Goal: Task Accomplishment & Management: Complete application form

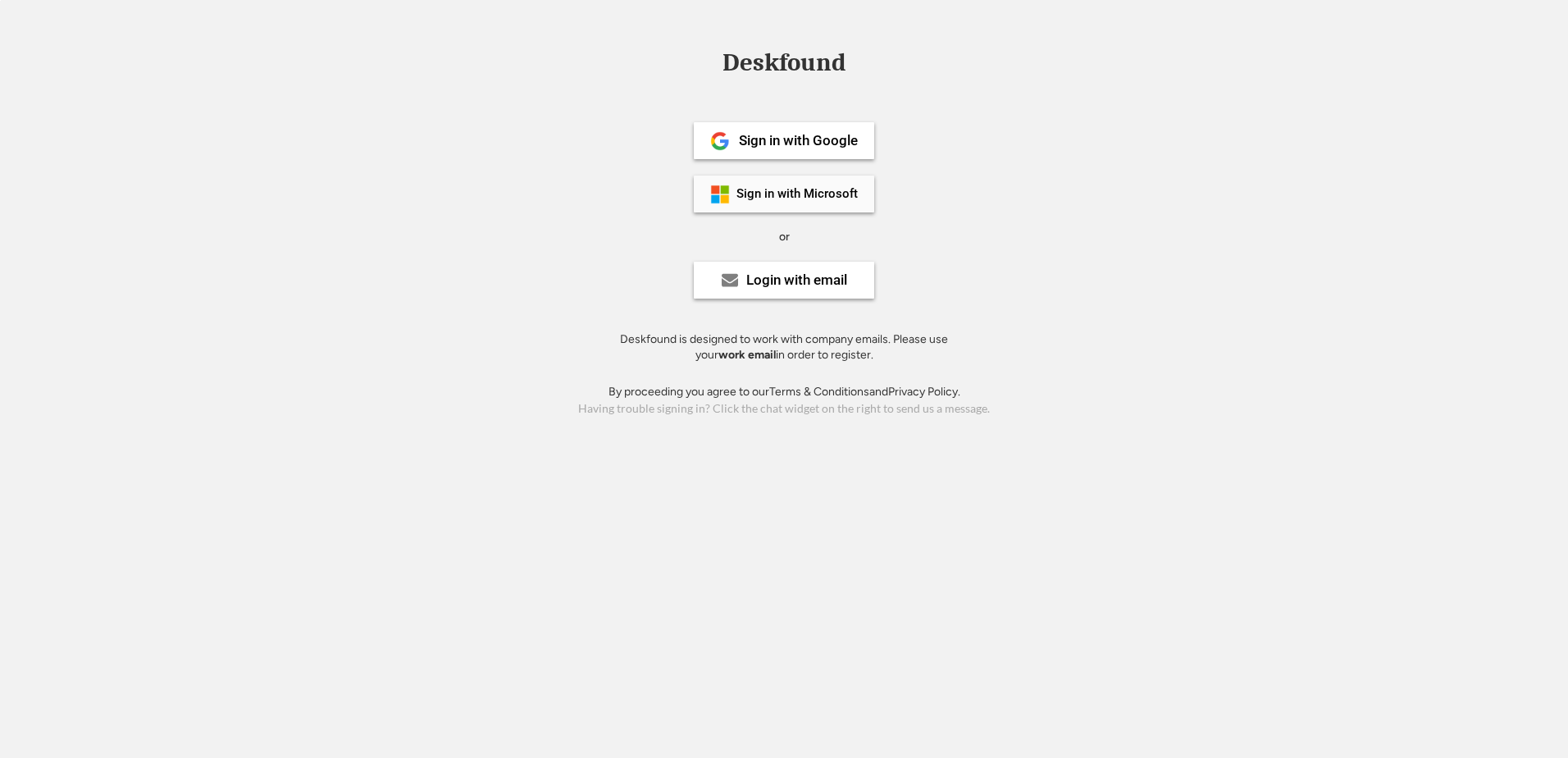
click at [850, 195] on div "Sign in with Microsoft" at bounding box center [797, 193] width 121 height 12
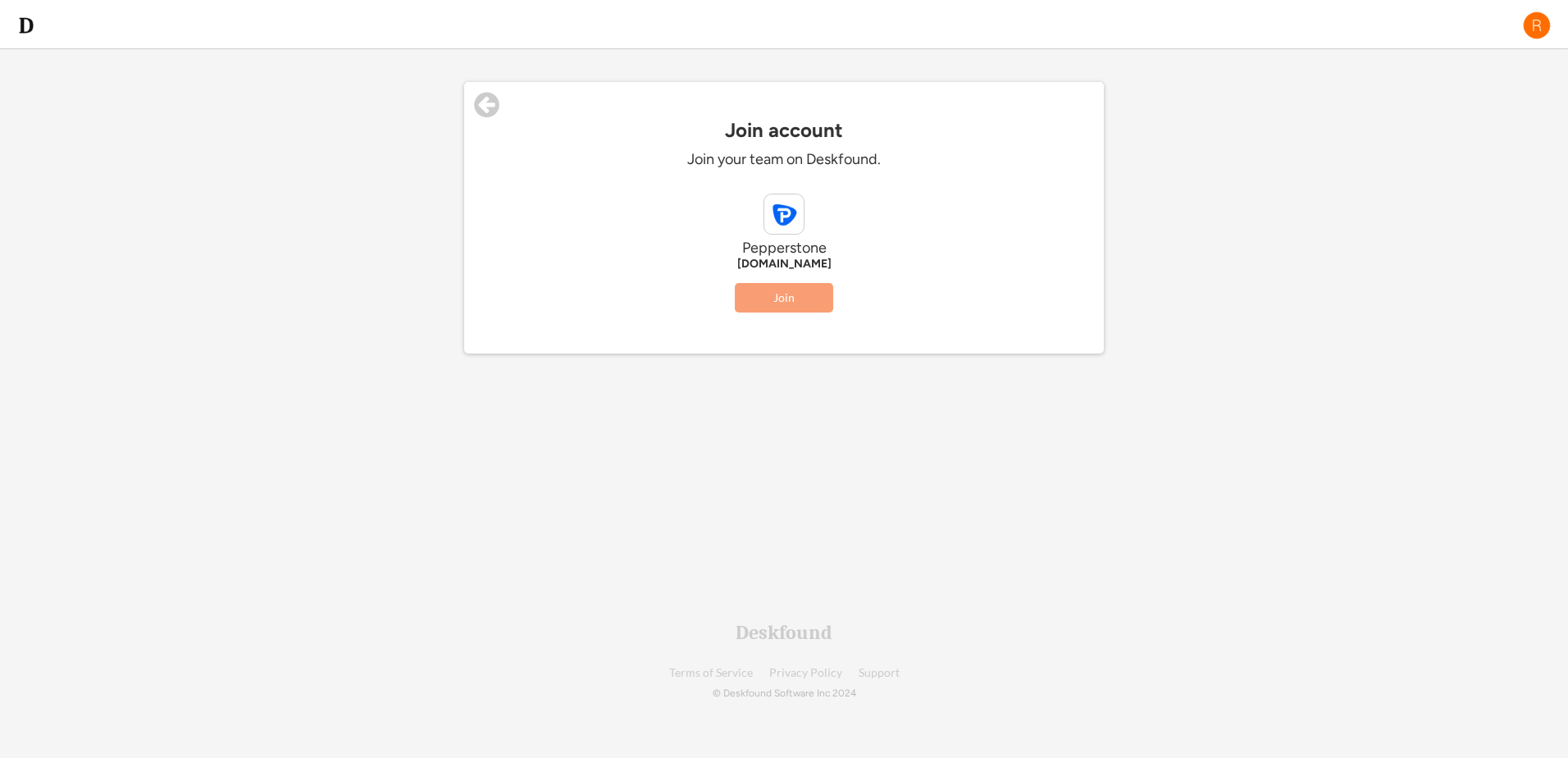
click at [793, 294] on button "Join" at bounding box center [784, 297] width 98 height 29
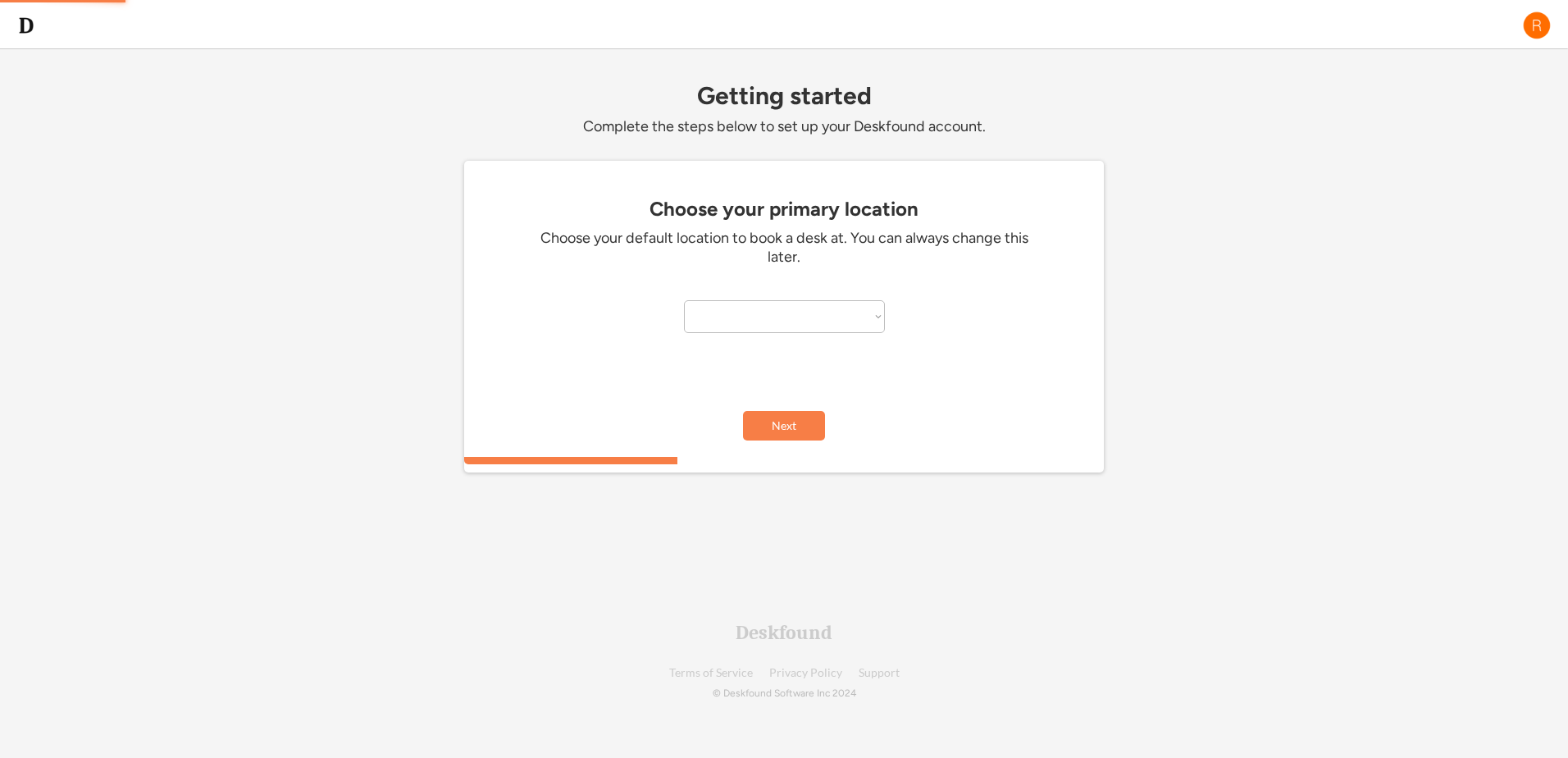
select select "**********"
